Goal: Use online tool/utility: Utilize a website feature to perform a specific function

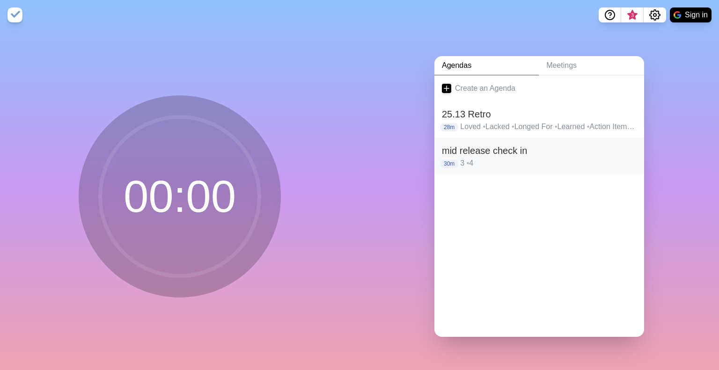
click at [485, 148] on h2 "mid release check in" at bounding box center [539, 151] width 195 height 14
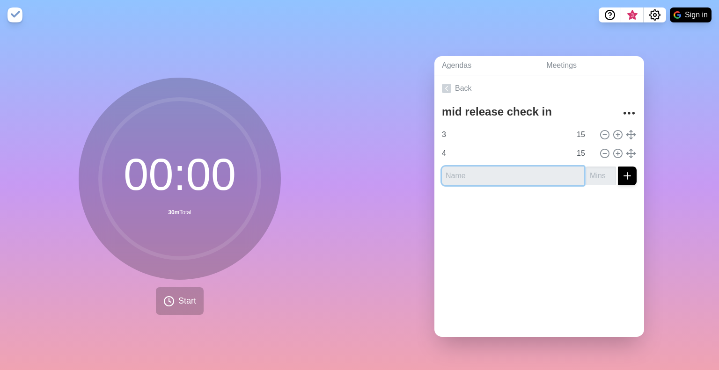
click at [502, 171] on input "text" at bounding box center [513, 176] width 142 height 19
type input "1"
click at [591, 174] on input "number" at bounding box center [601, 176] width 30 height 19
type input "15"
click at [523, 215] on div at bounding box center [539, 211] width 210 height 37
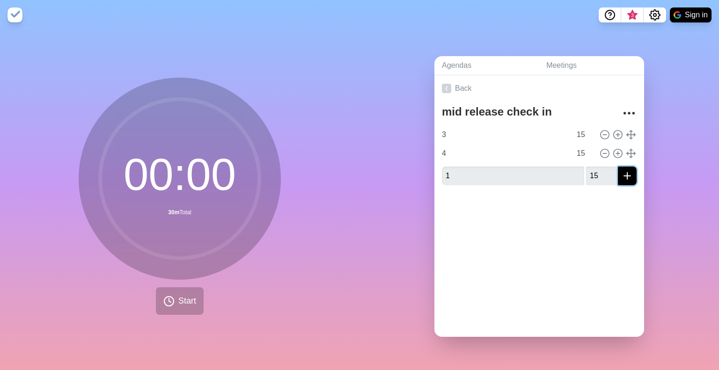
click at [622, 170] on icon "submit" at bounding box center [627, 175] width 11 height 11
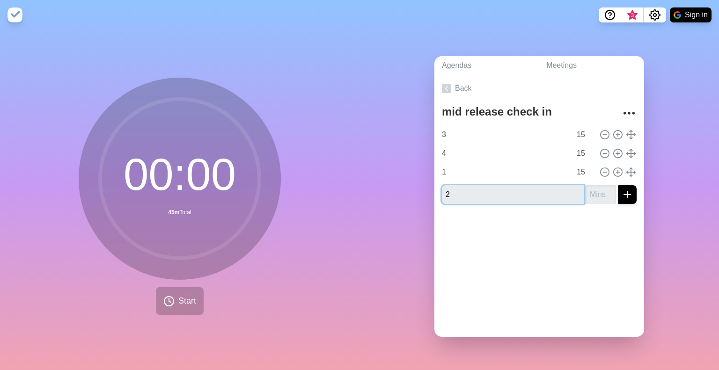
type input "2"
click at [586, 196] on input "number" at bounding box center [601, 194] width 30 height 19
type input "15"
click at [622, 191] on icon "submit" at bounding box center [627, 194] width 11 height 11
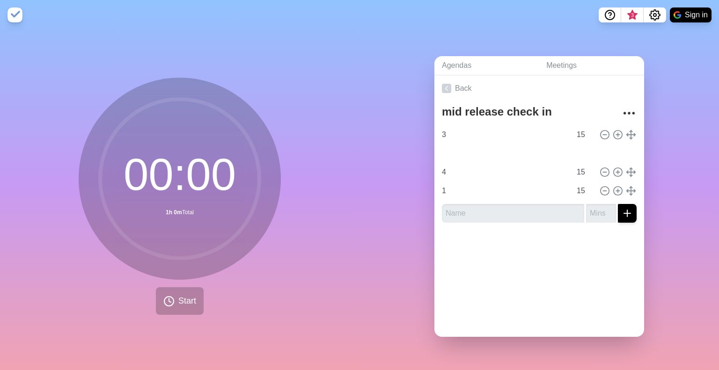
type input "2"
type input "4"
type input "1"
type input "3"
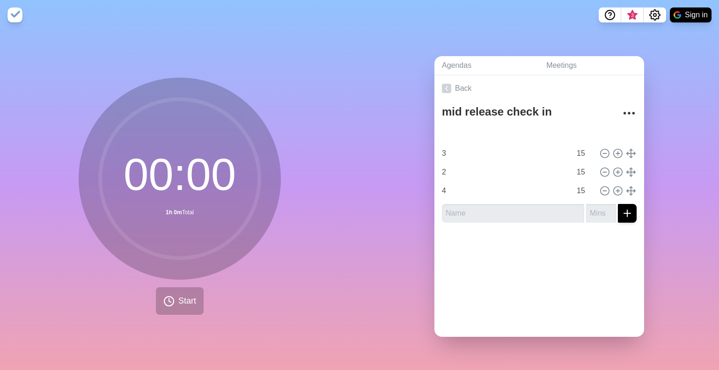
type input "2"
type input "4"
click at [180, 300] on span "Start" at bounding box center [187, 301] width 18 height 13
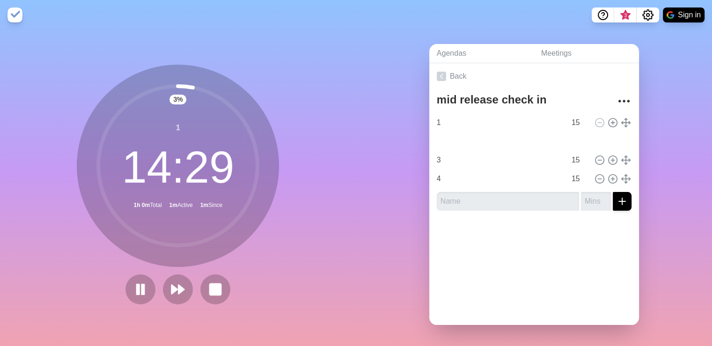
type input "2"
type input "3"
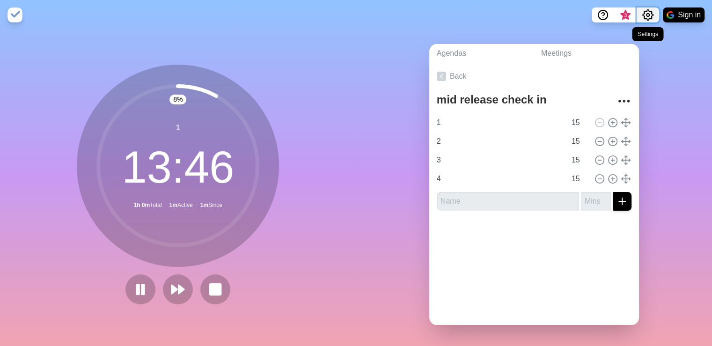
click at [647, 15] on icon "Settings" at bounding box center [647, 14] width 11 height 11
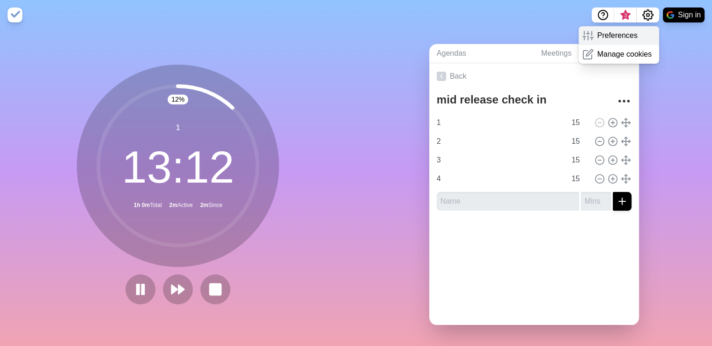
click at [616, 35] on p "Preferences" at bounding box center [617, 35] width 40 height 11
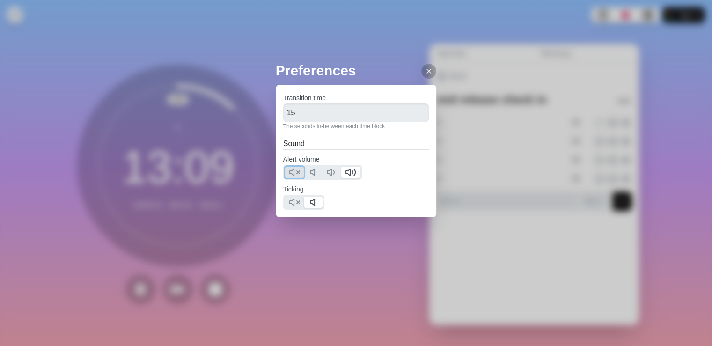
click at [293, 174] on polygon at bounding box center [292, 172] width 4 height 7
click at [293, 202] on icon at bounding box center [294, 202] width 11 height 11
click at [310, 172] on polygon at bounding box center [312, 172] width 4 height 7
click at [425, 71] on icon at bounding box center [428, 70] width 7 height 7
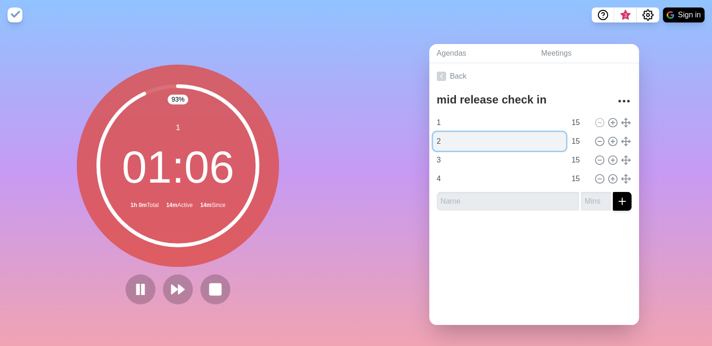
click at [446, 137] on input "2" at bounding box center [499, 141] width 133 height 19
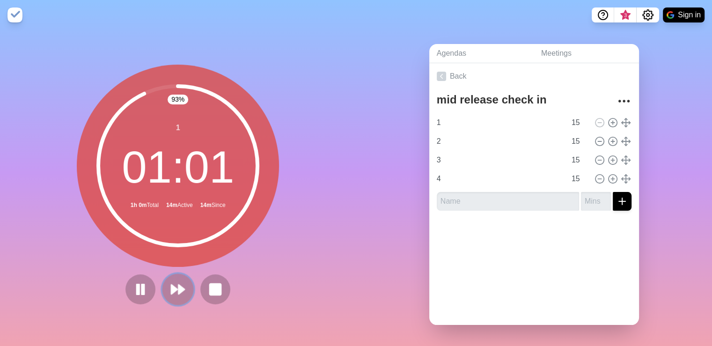
click at [174, 290] on icon at bounding box center [178, 289] width 16 height 16
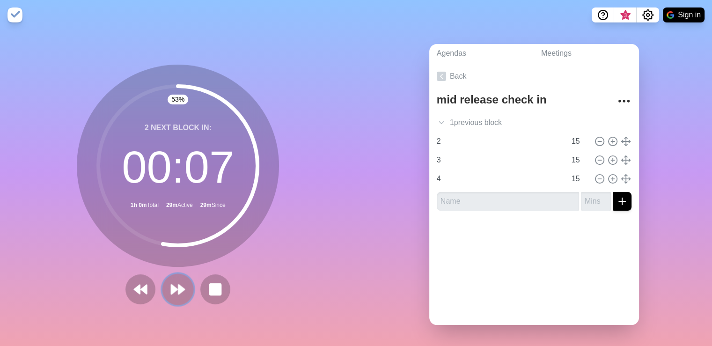
click at [180, 284] on icon at bounding box center [178, 289] width 16 height 16
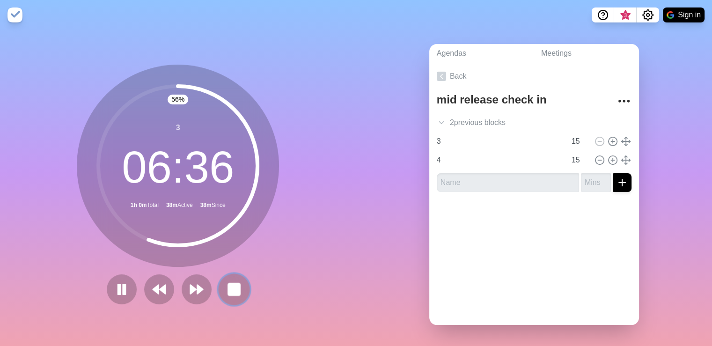
click at [233, 286] on rect at bounding box center [234, 289] width 12 height 12
